Goal: Information Seeking & Learning: Learn about a topic

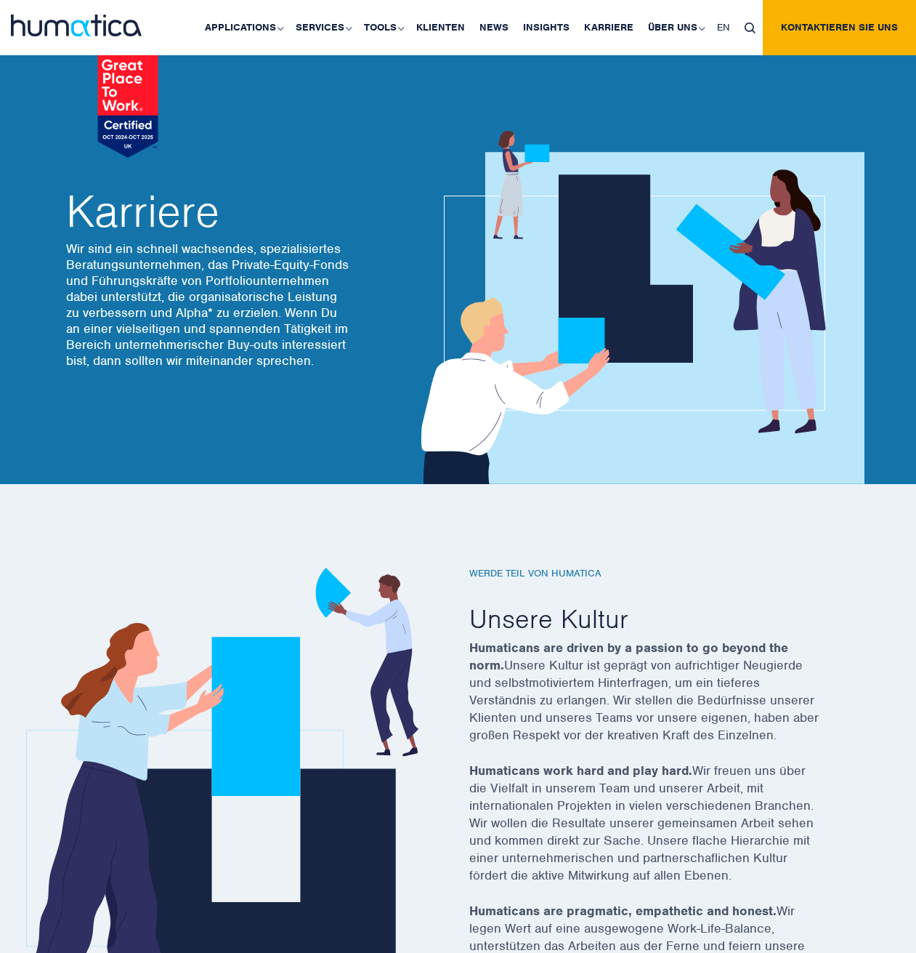
scroll to position [4221, 0]
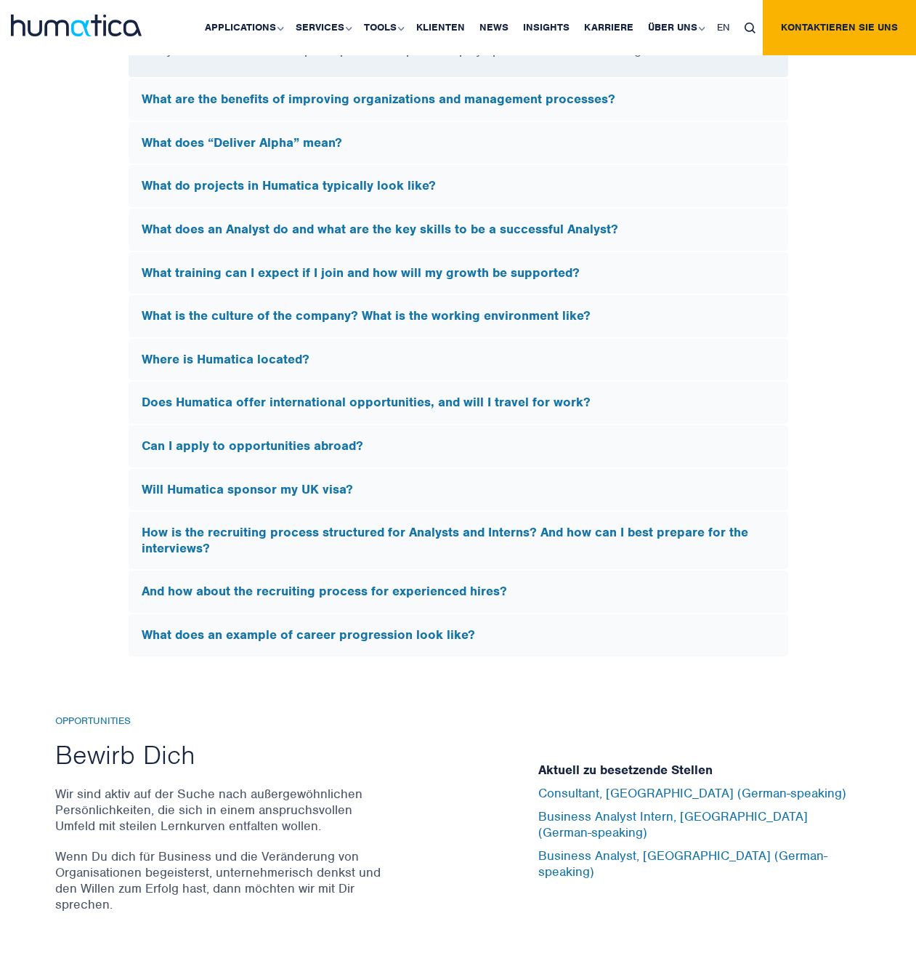
click at [346, 544] on h5 "How is the recruiting process structured for Analysts and Interns? And how can …" at bounding box center [459, 540] width 634 height 31
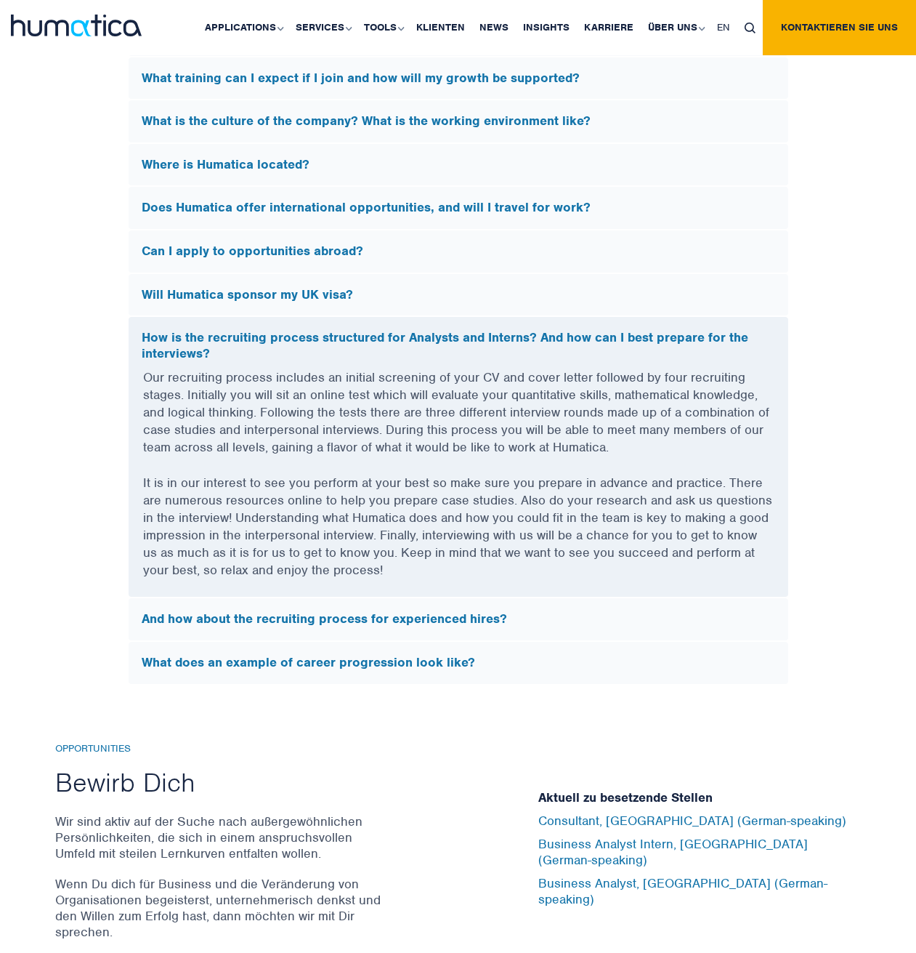
scroll to position [4149, 0]
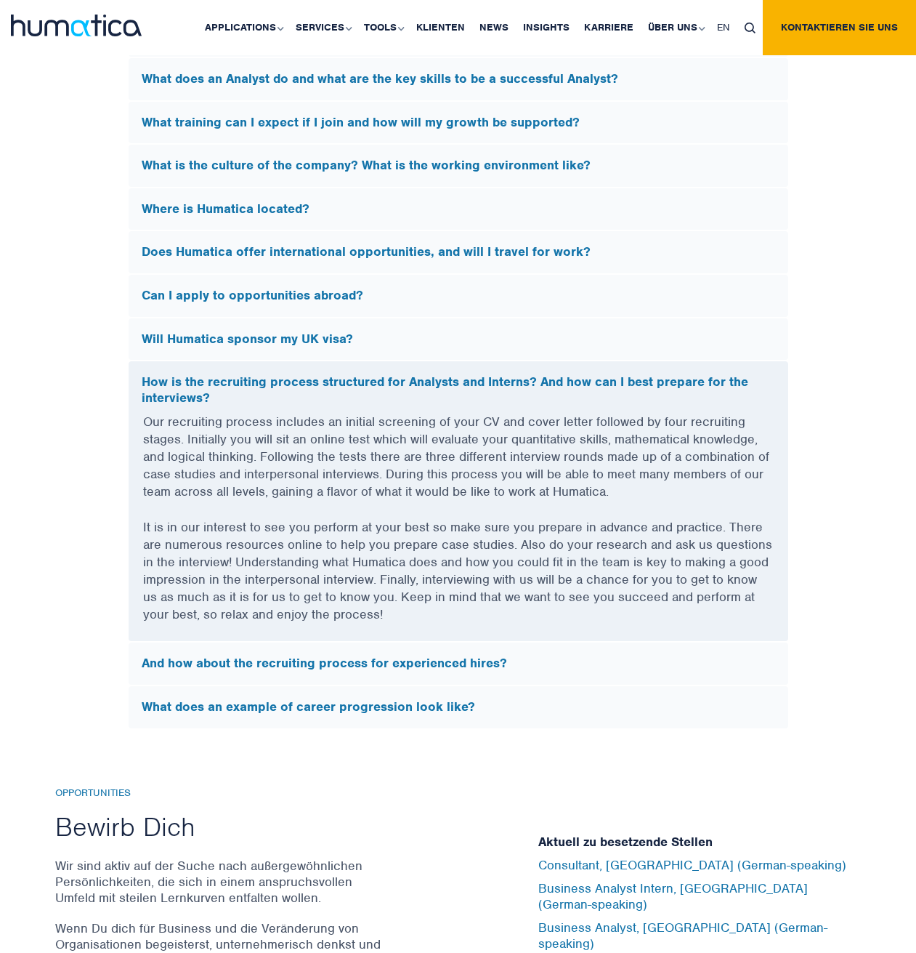
click at [370, 699] on h5 "What does an example of career progression look like?" at bounding box center [459, 707] width 634 height 16
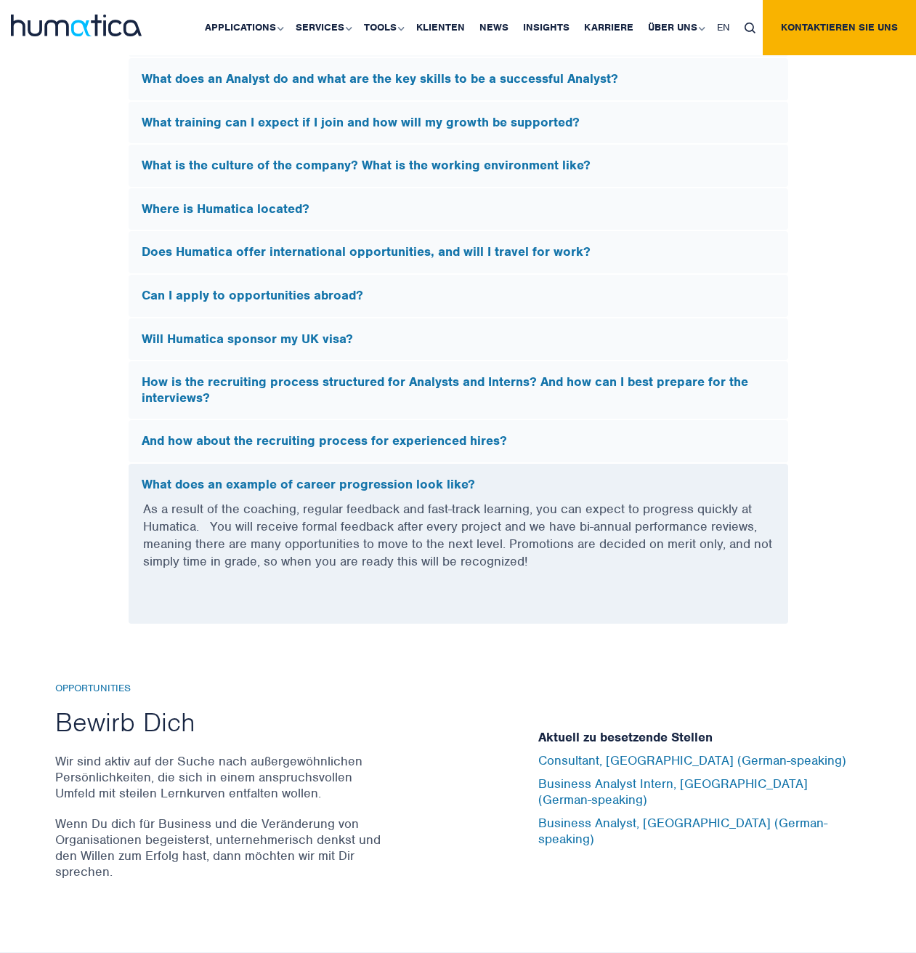
click at [398, 443] on h5 "And how about the recruiting process for experienced hires?" at bounding box center [459, 441] width 634 height 16
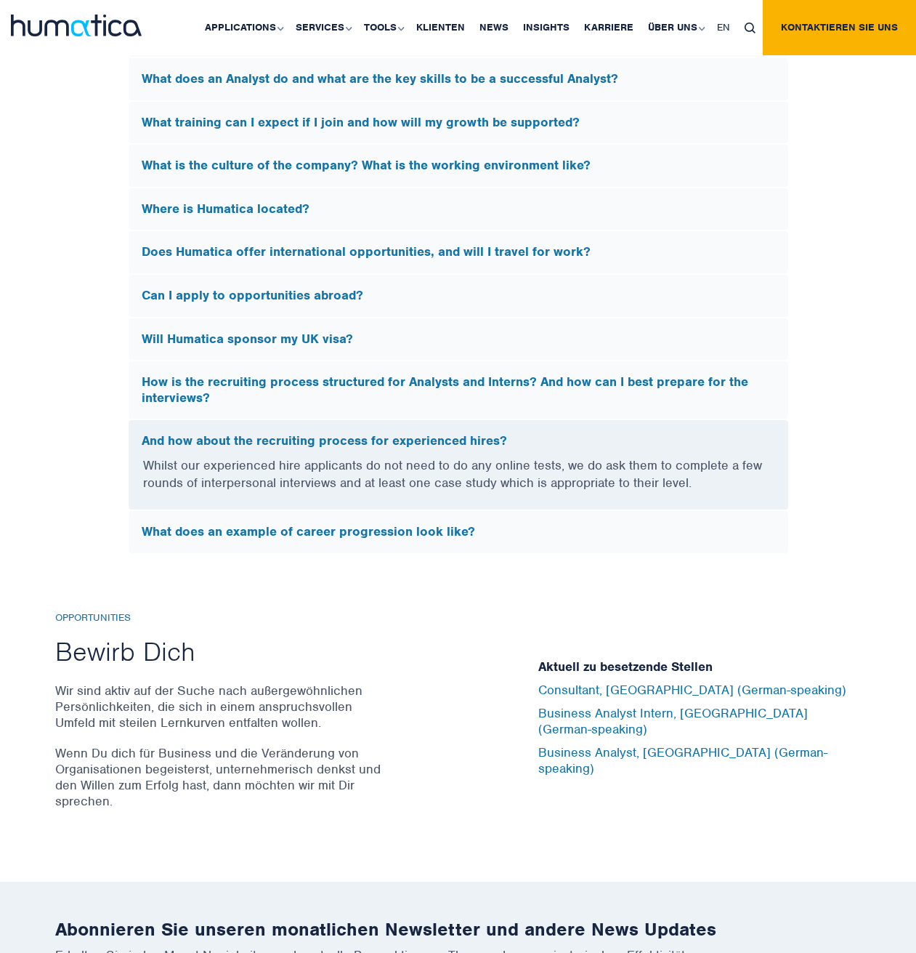
click at [309, 296] on h5 "Can I apply to opportunities abroad?" at bounding box center [459, 296] width 634 height 16
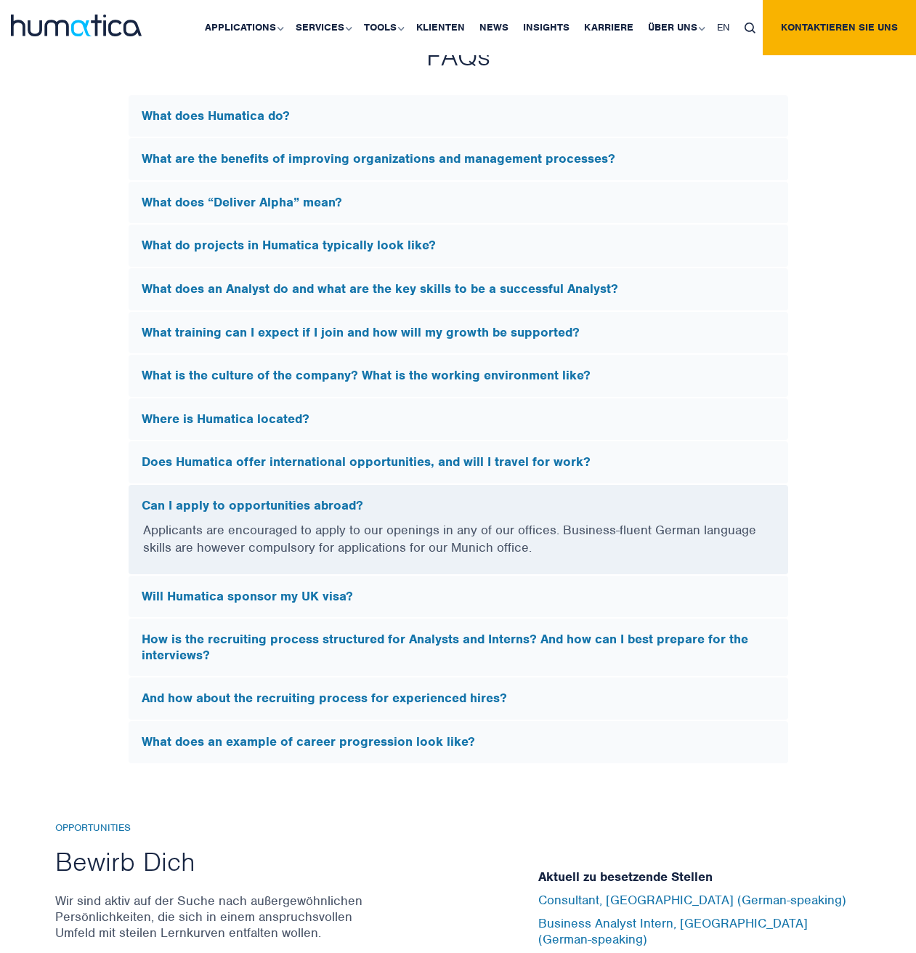
scroll to position [3931, 0]
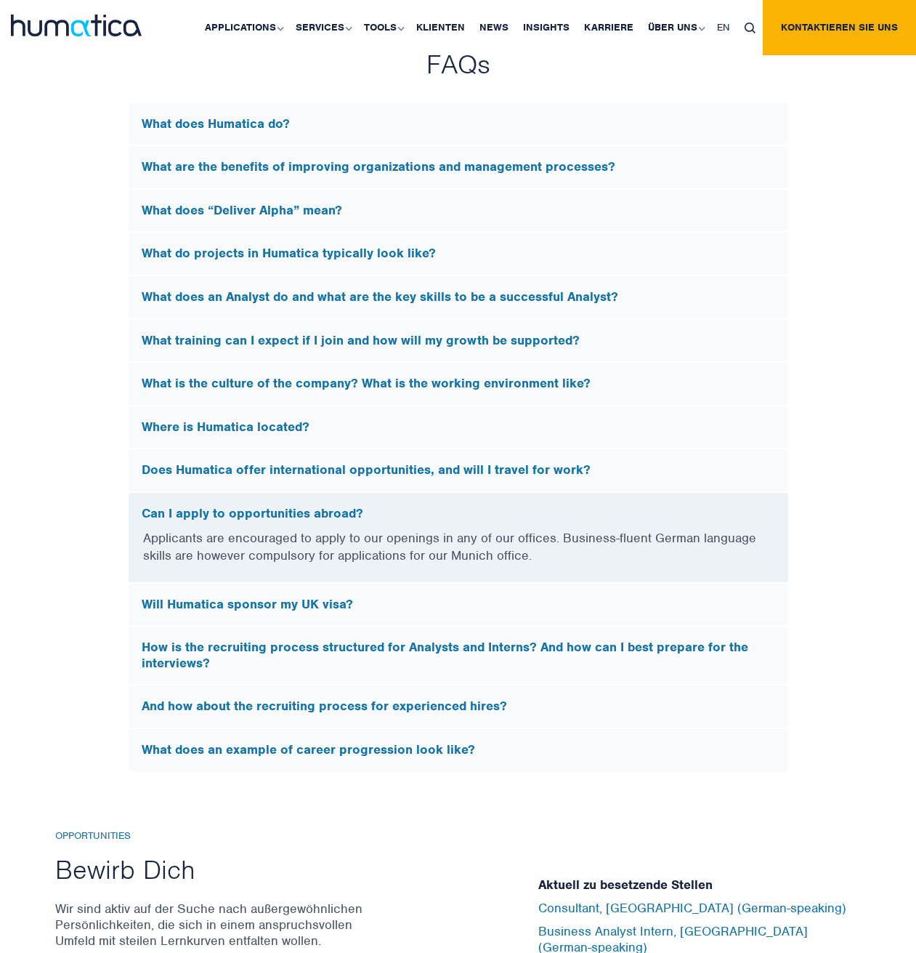
click at [437, 465] on h5 "Does Humatica offer international opportunities, and will I travel for work?" at bounding box center [459, 470] width 634 height 16
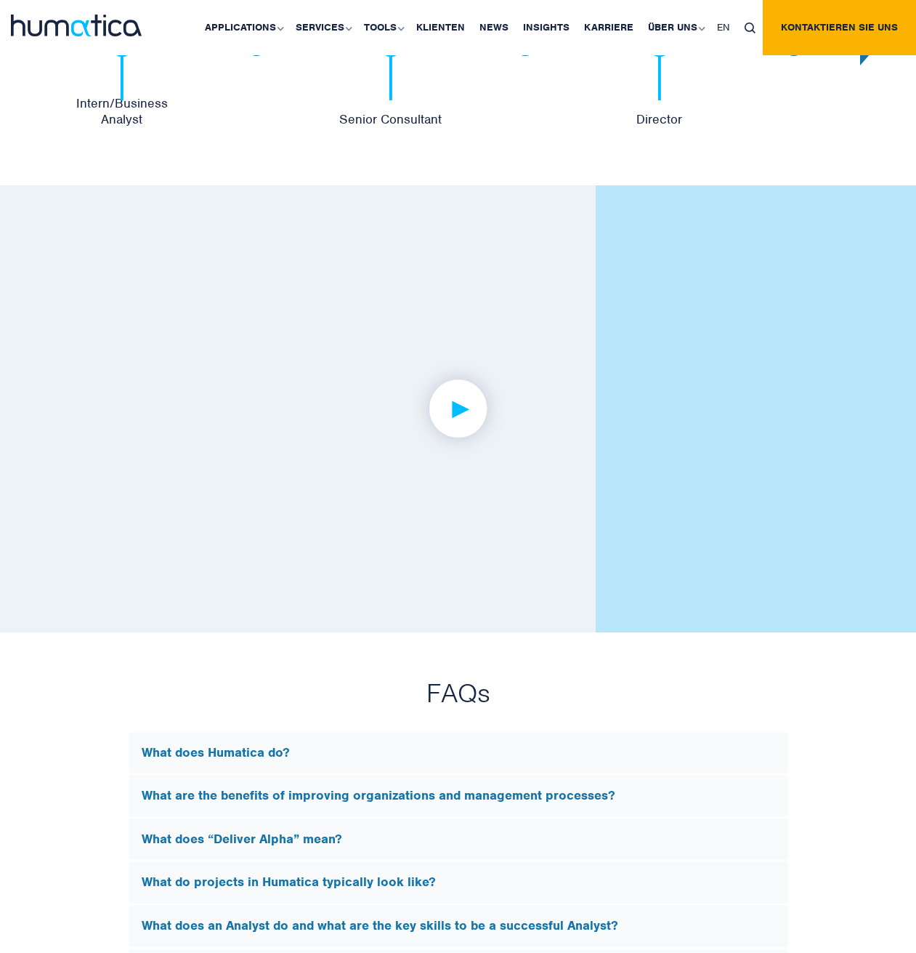
scroll to position [3277, 0]
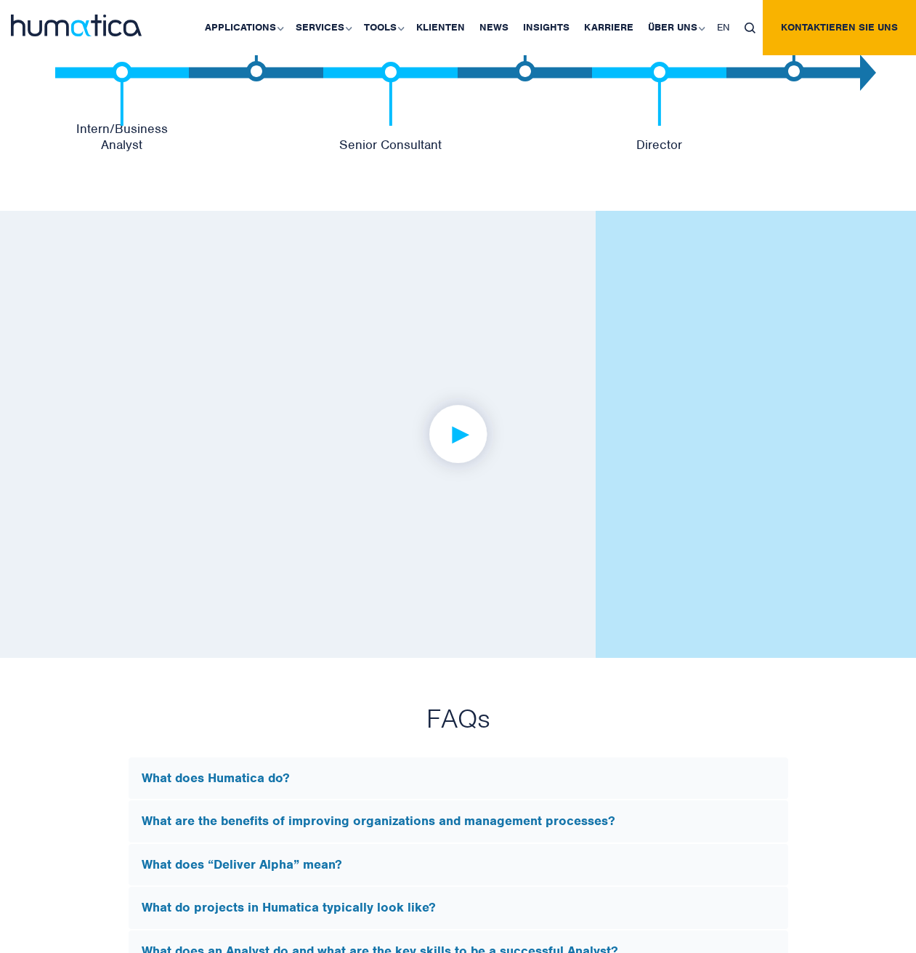
click at [452, 430] on img at bounding box center [458, 434] width 113 height 113
click at [491, 437] on img at bounding box center [458, 434] width 113 height 113
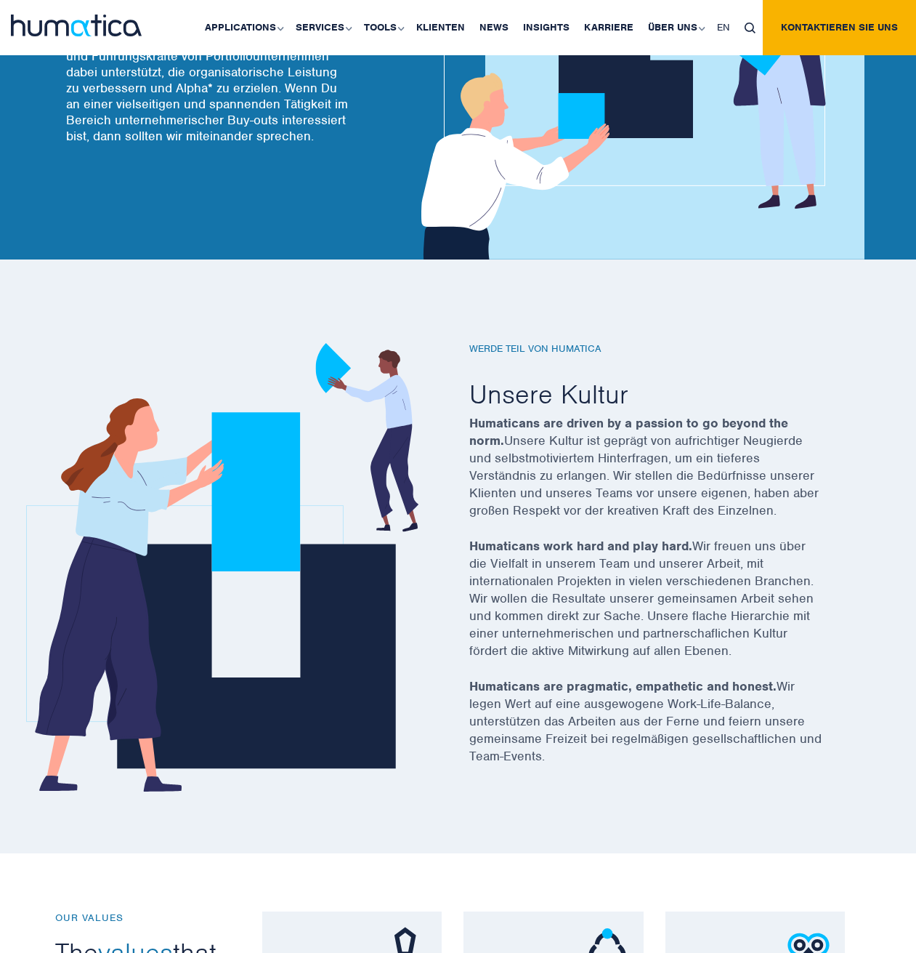
scroll to position [0, 0]
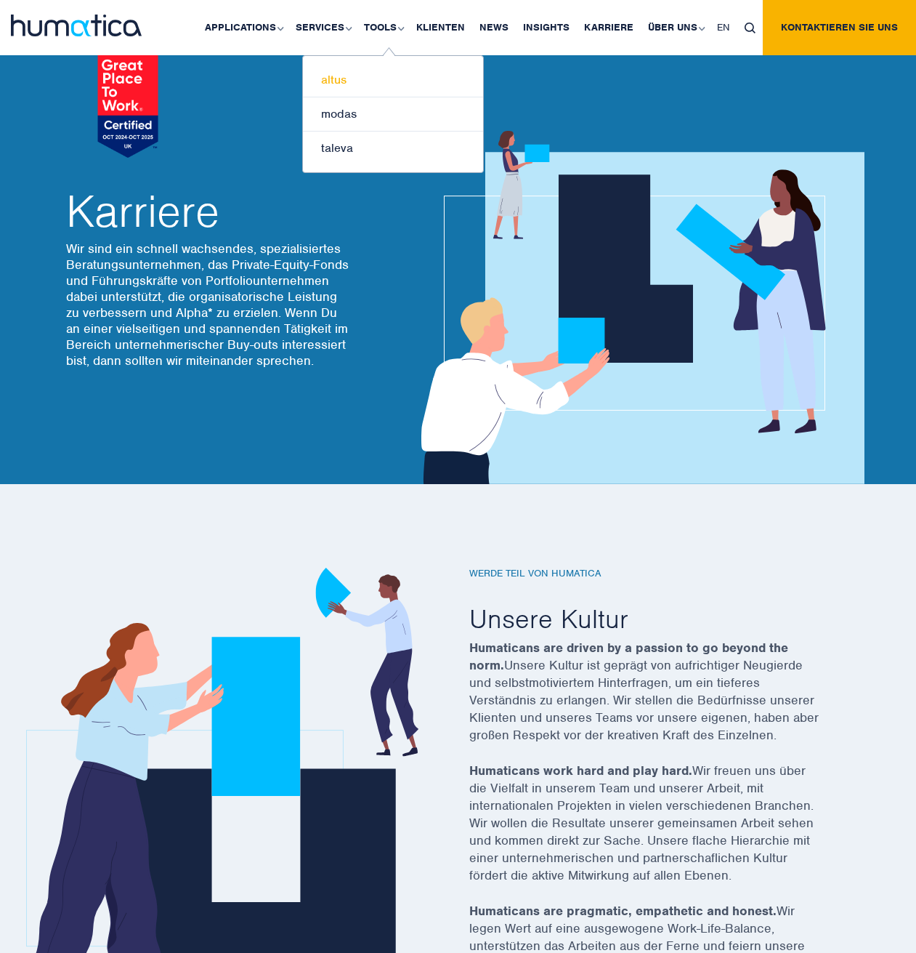
click at [350, 66] on link "altus" at bounding box center [393, 80] width 180 height 34
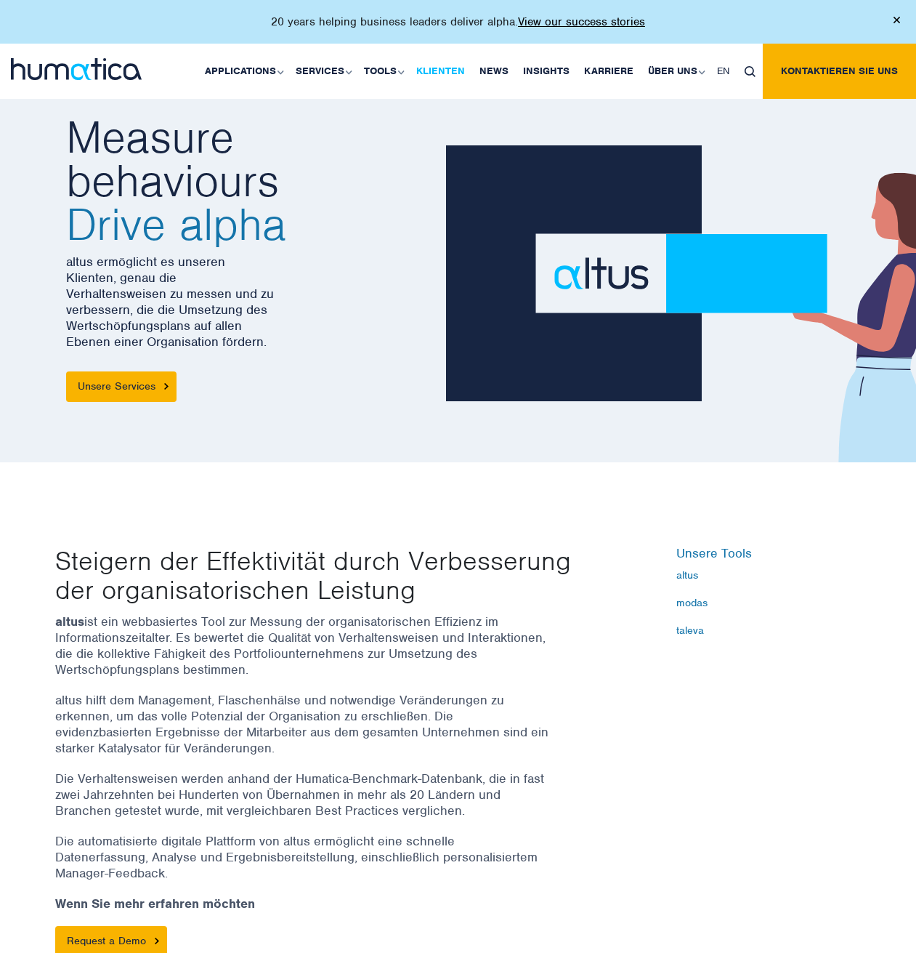
click at [447, 67] on link "Klienten" at bounding box center [440, 71] width 63 height 55
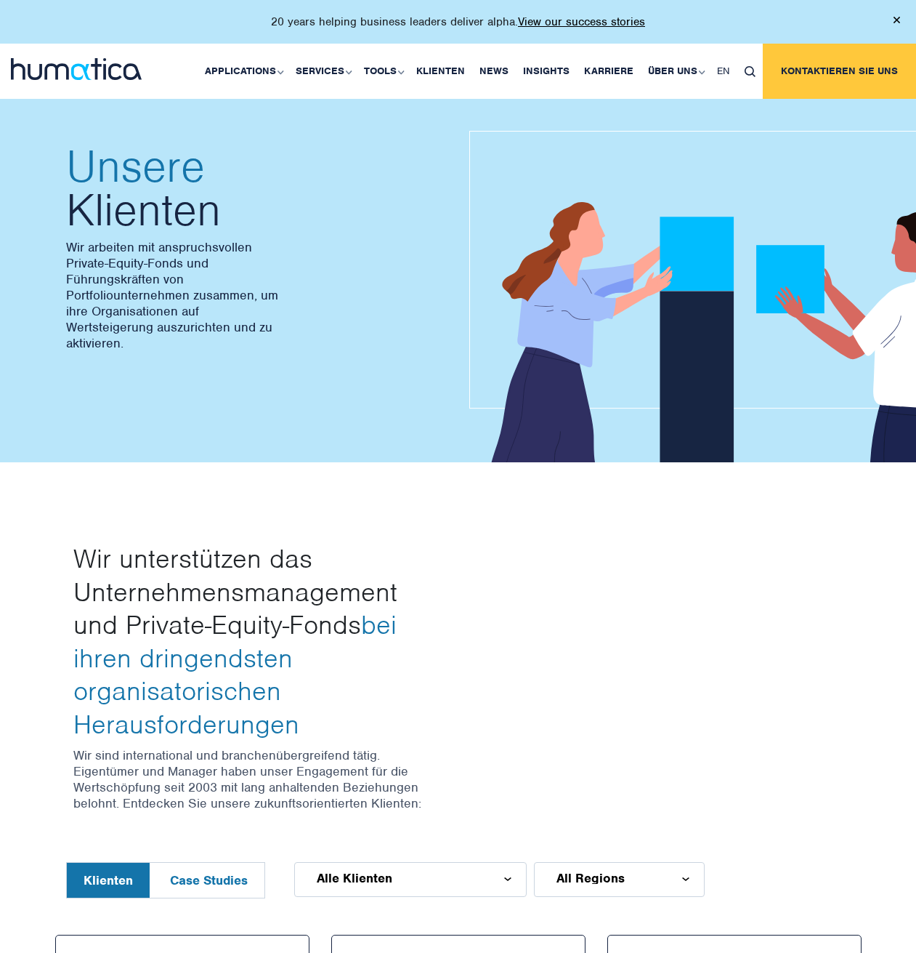
click at [819, 60] on link "Kontaktieren Sie uns" at bounding box center [839, 71] width 153 height 55
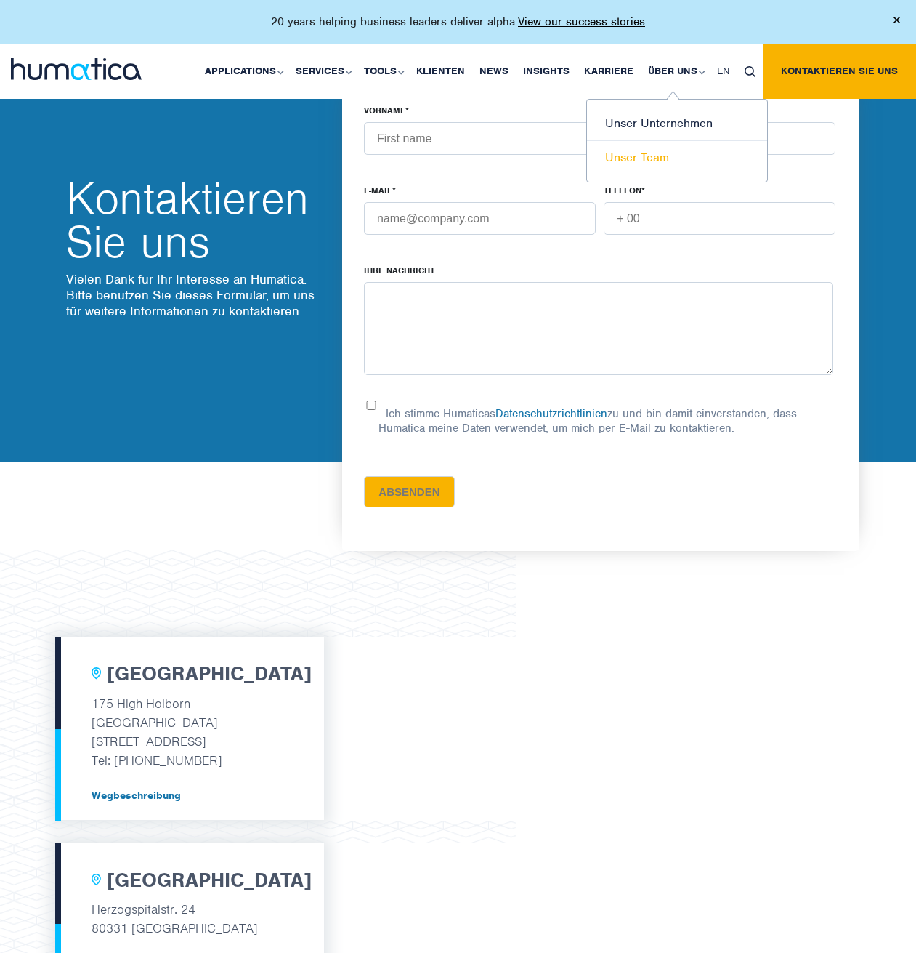
click at [651, 155] on link "Unser Team" at bounding box center [677, 157] width 180 height 33
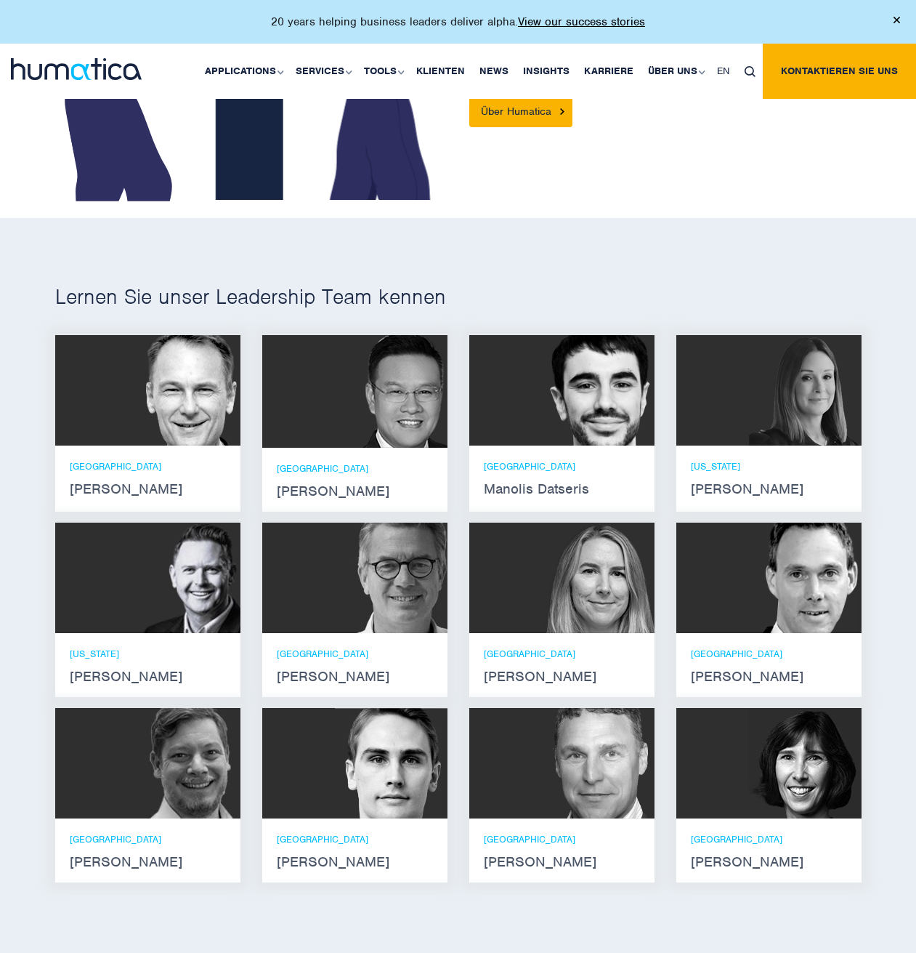
scroll to position [945, 0]
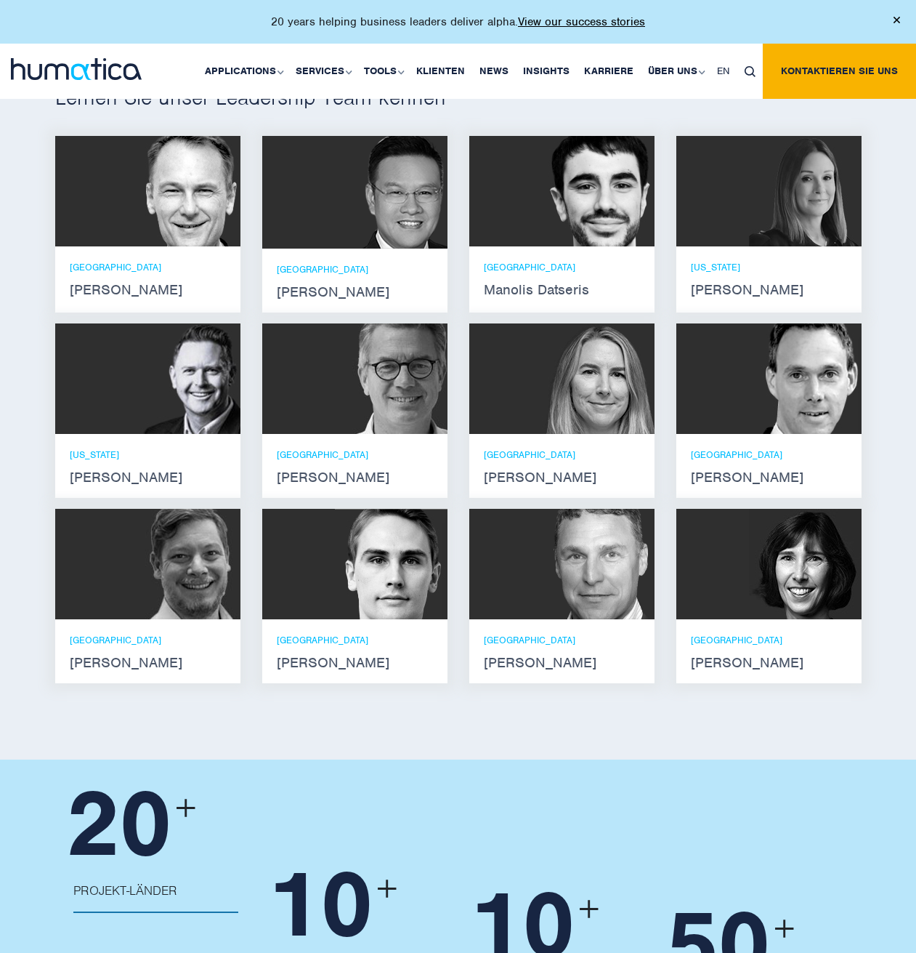
click at [748, 483] on strong "Andreas Knobloch" at bounding box center [769, 478] width 156 height 12
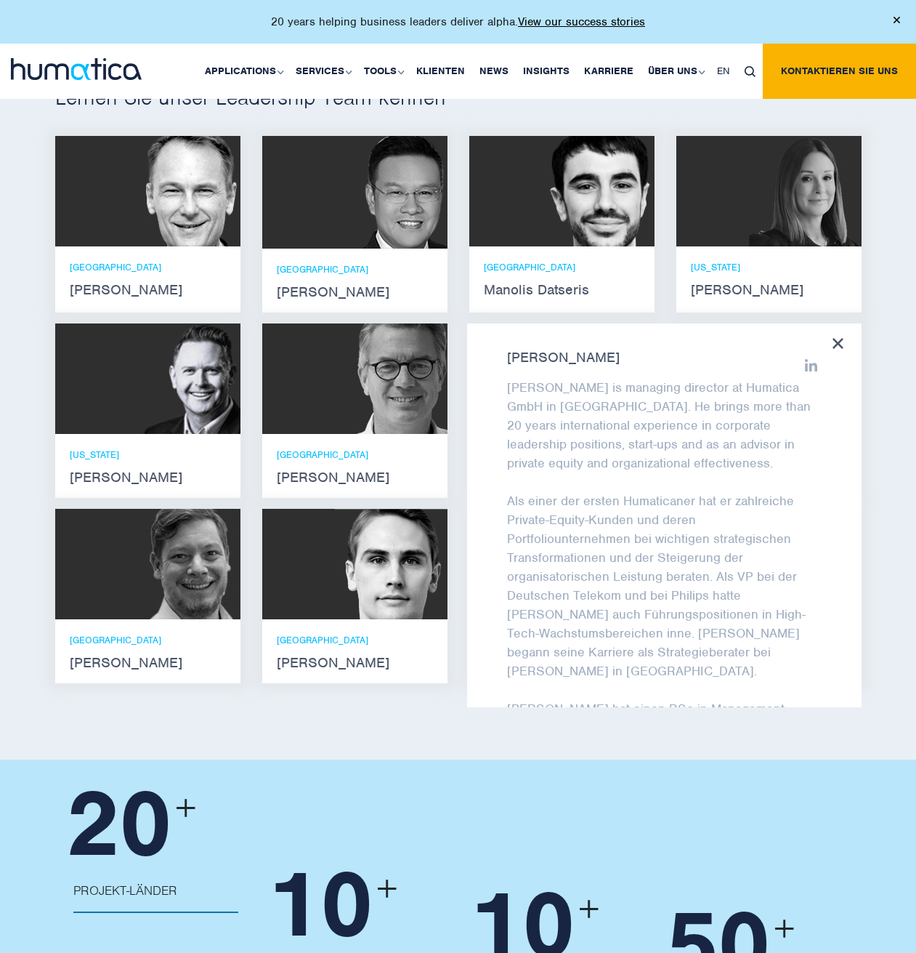
scroll to position [0, 0]
